Goal: Task Accomplishment & Management: Use online tool/utility

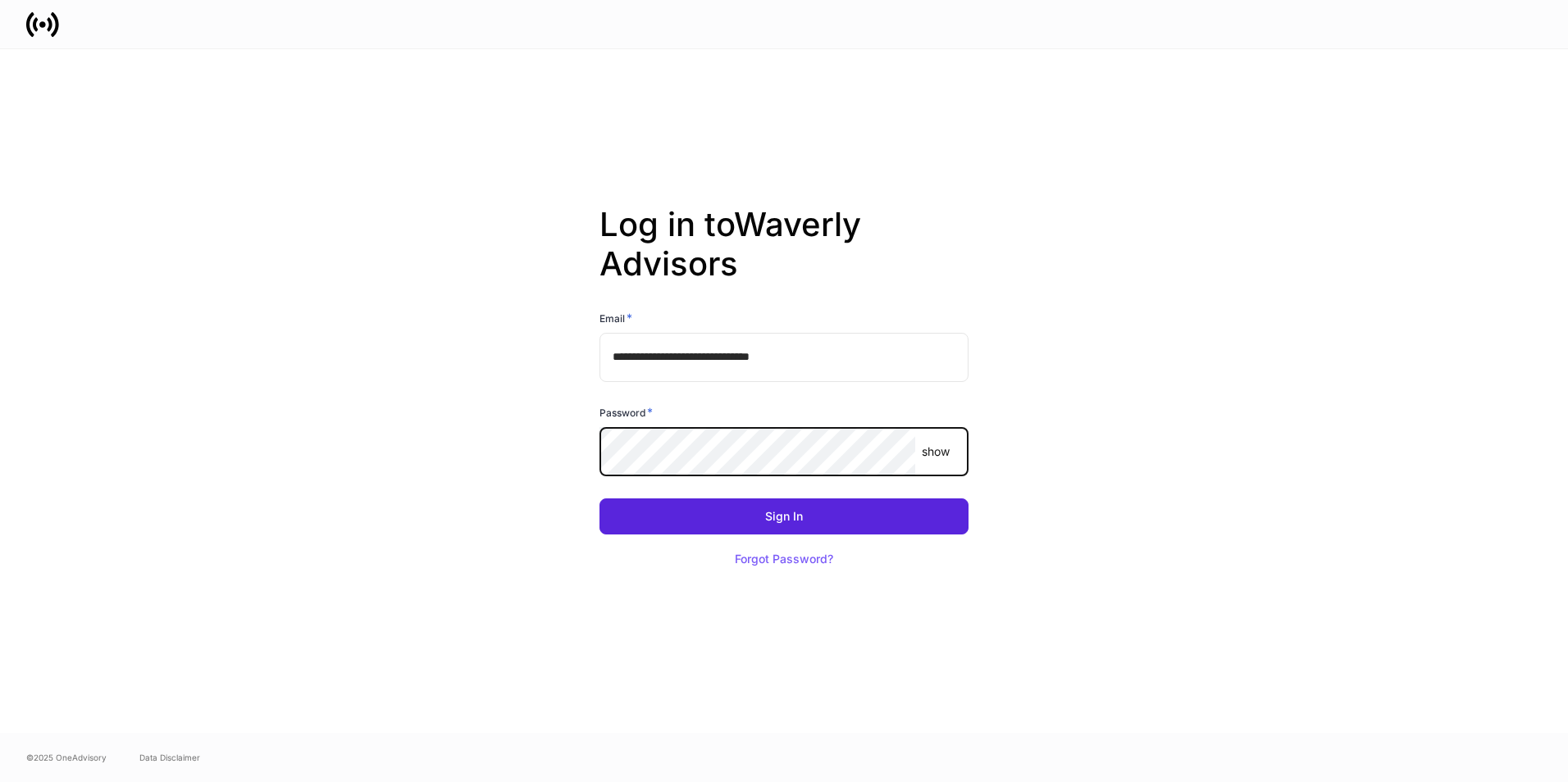
click at [1205, 299] on div "**********" at bounding box center [784, 391] width 879 height 684
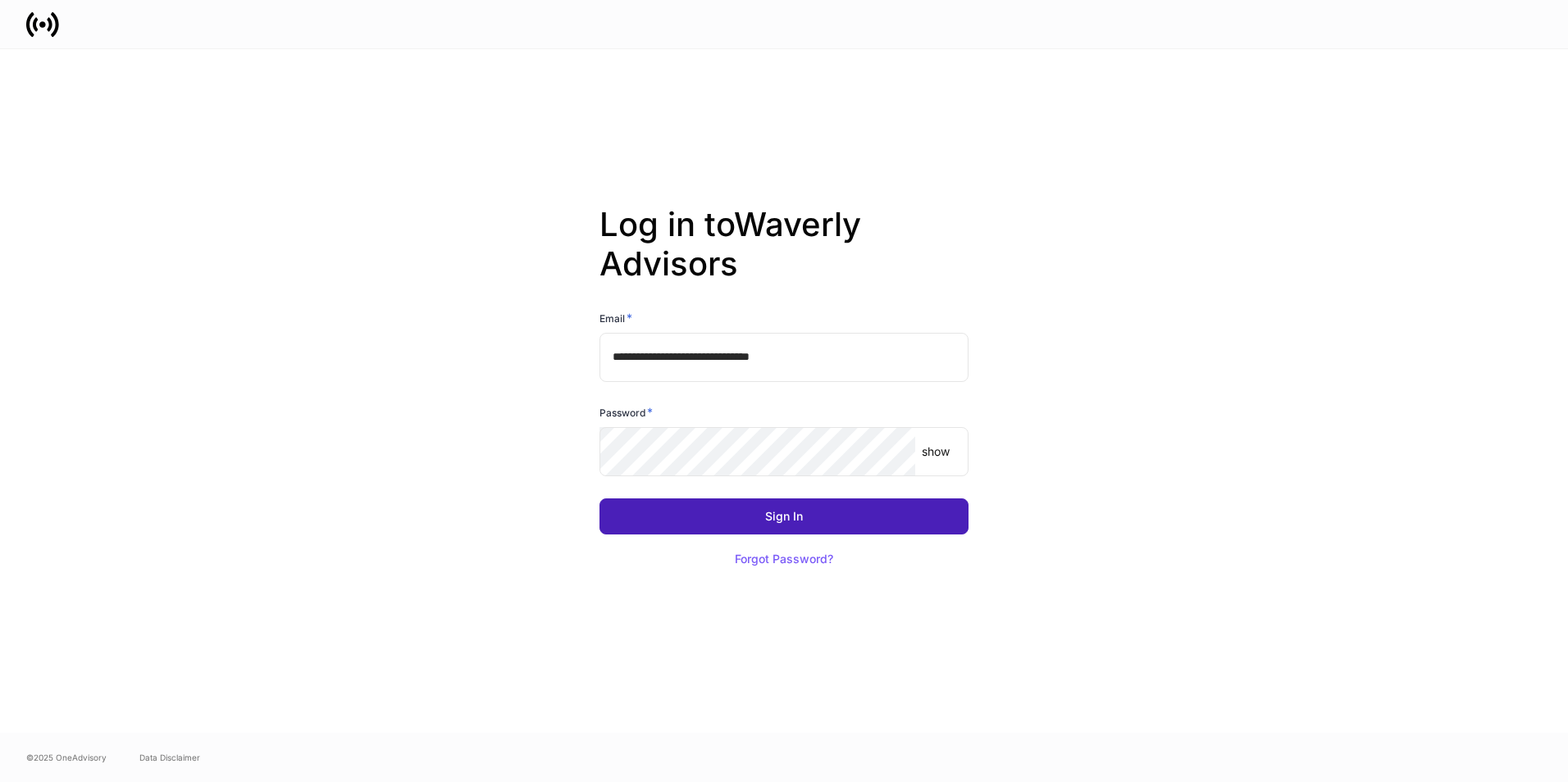
click at [772, 511] on div "Sign In" at bounding box center [784, 516] width 38 height 12
